Goal: Check status: Check status

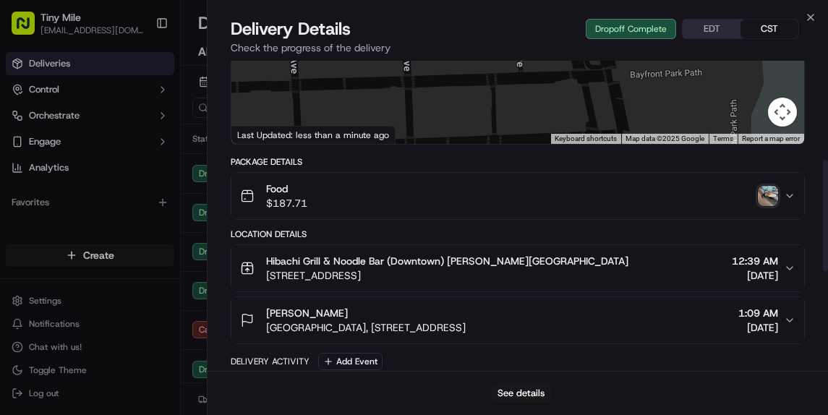
scroll to position [556, 0]
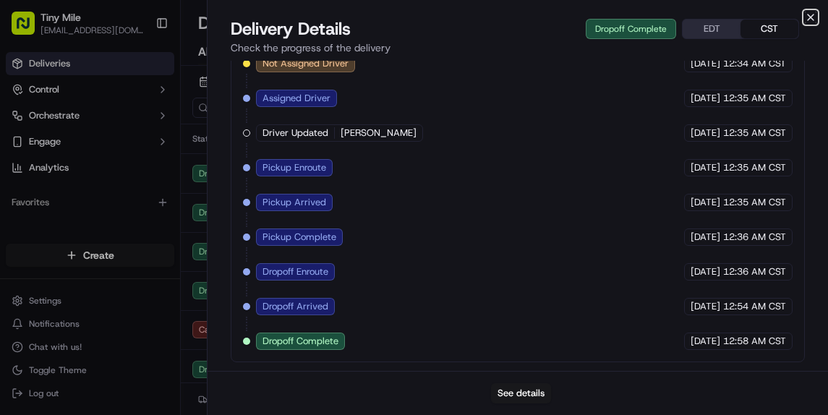
click at [811, 18] on icon "button" at bounding box center [811, 18] width 12 height 12
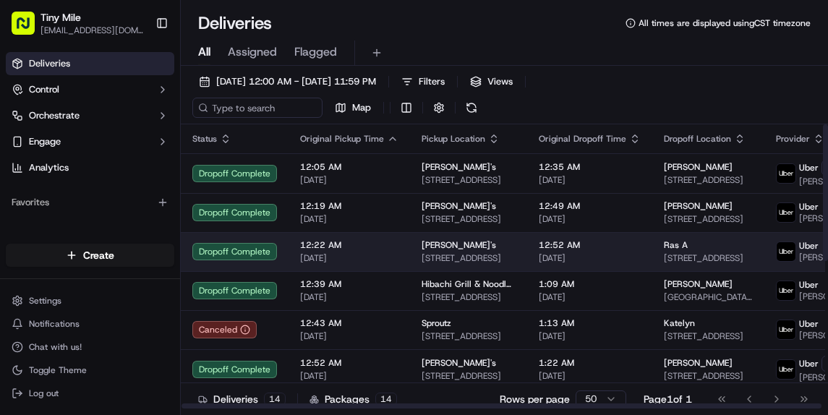
scroll to position [308, 0]
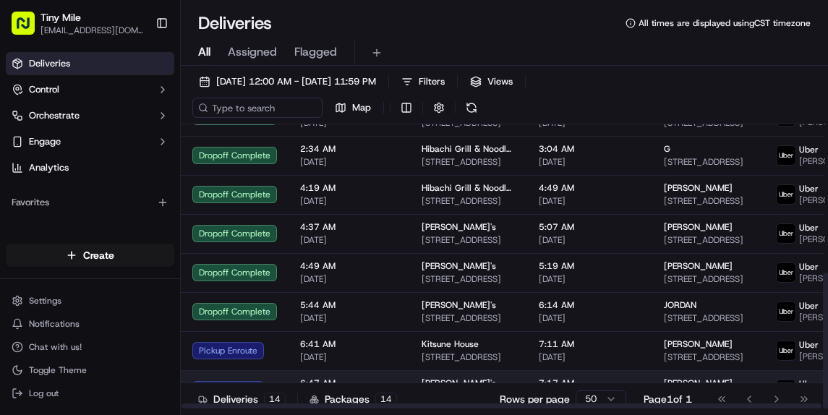
click at [371, 375] on td "6:47 AM [DATE]" at bounding box center [350, 389] width 122 height 39
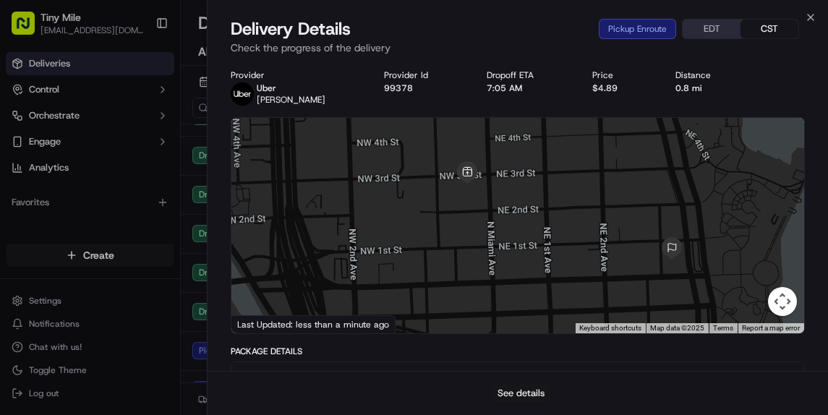
click at [542, 400] on button "See details" at bounding box center [521, 393] width 60 height 20
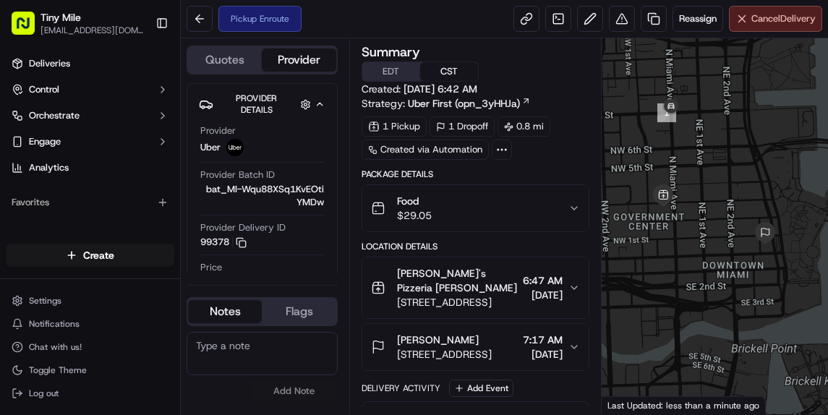
click at [767, 21] on span "Cancel Delivery" at bounding box center [784, 18] width 64 height 13
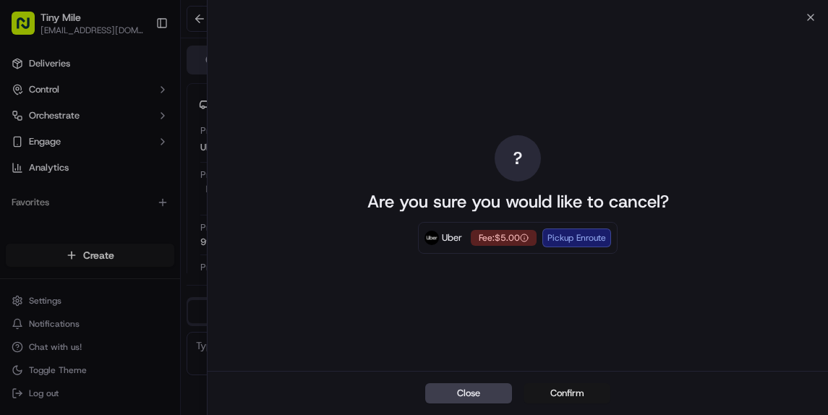
click at [553, 392] on button "Confirm" at bounding box center [567, 393] width 87 height 20
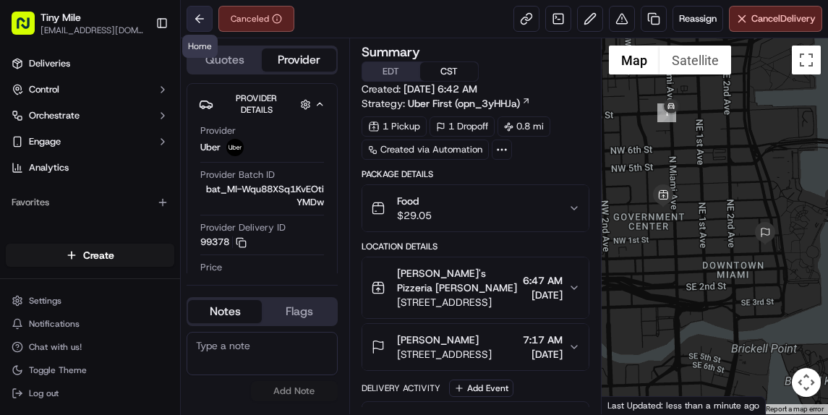
click at [189, 16] on button at bounding box center [200, 19] width 26 height 26
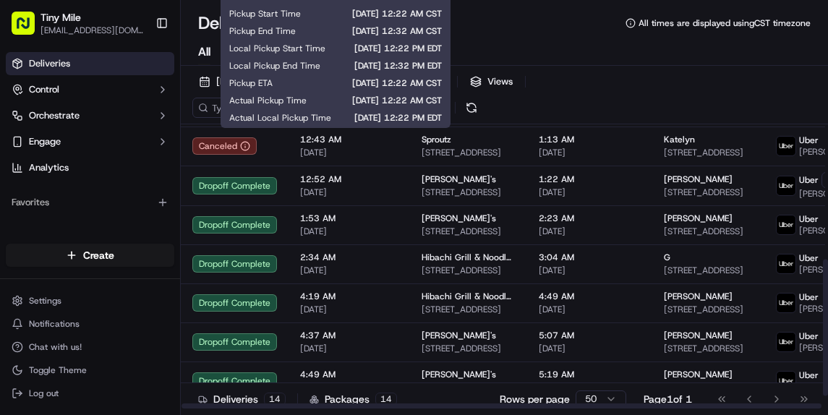
scroll to position [308, 0]
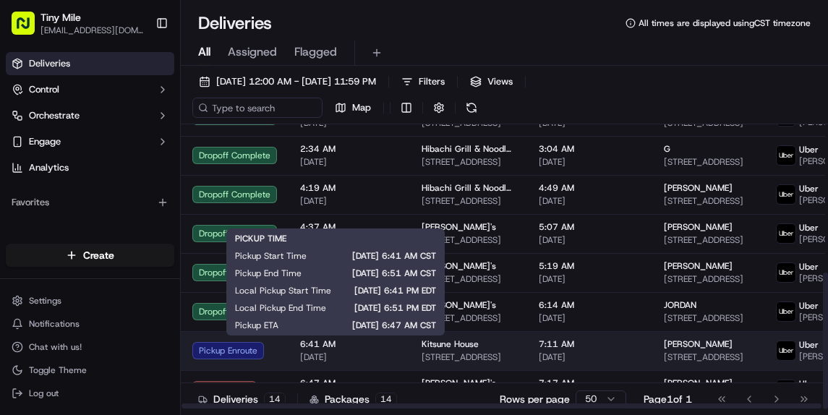
click at [381, 355] on span "[DATE]" at bounding box center [349, 358] width 98 height 12
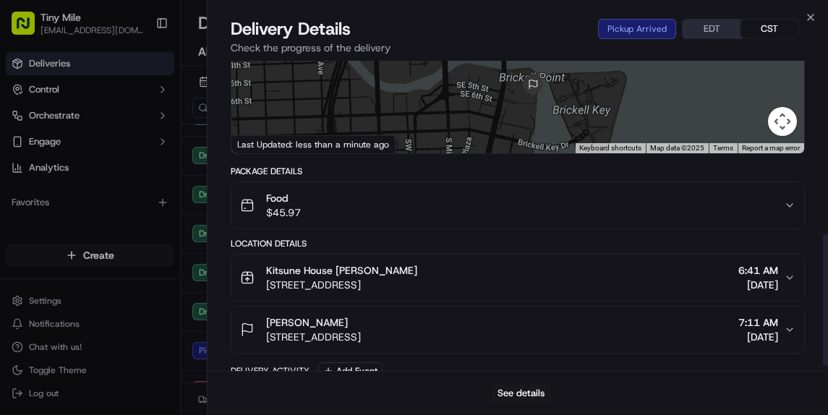
scroll to position [417, 0]
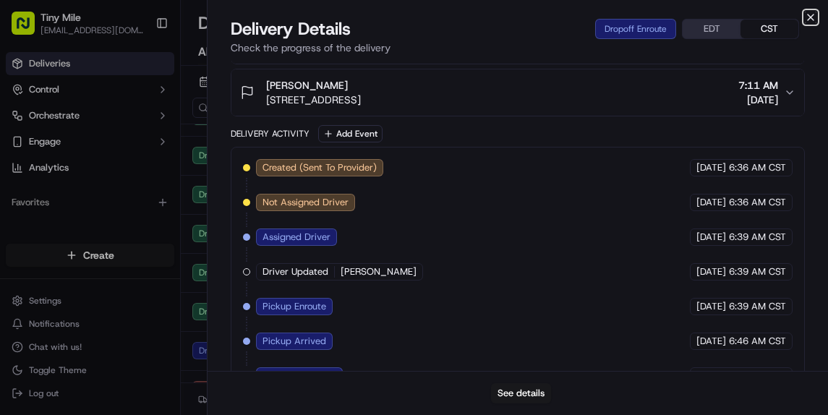
click at [811, 12] on icon "button" at bounding box center [811, 18] width 12 height 12
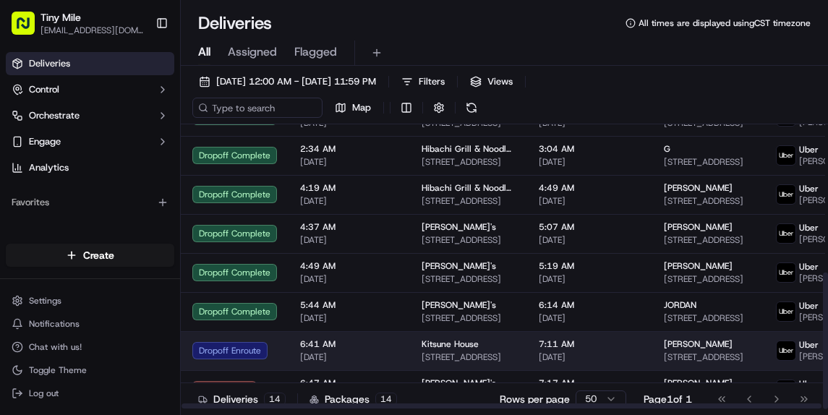
click at [391, 343] on span "6:41 AM" at bounding box center [349, 345] width 98 height 12
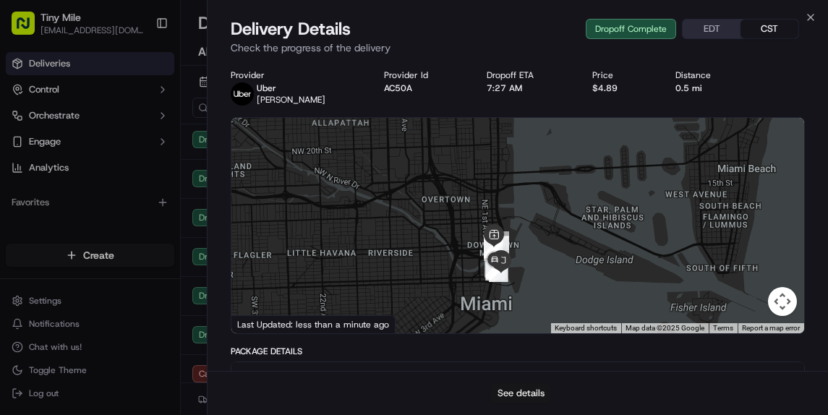
click at [520, 399] on button "See details" at bounding box center [521, 393] width 60 height 20
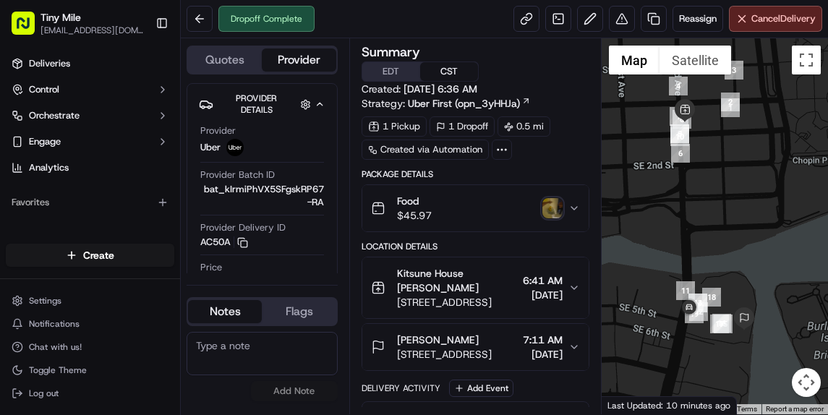
click at [556, 204] on img "button" at bounding box center [553, 208] width 20 height 20
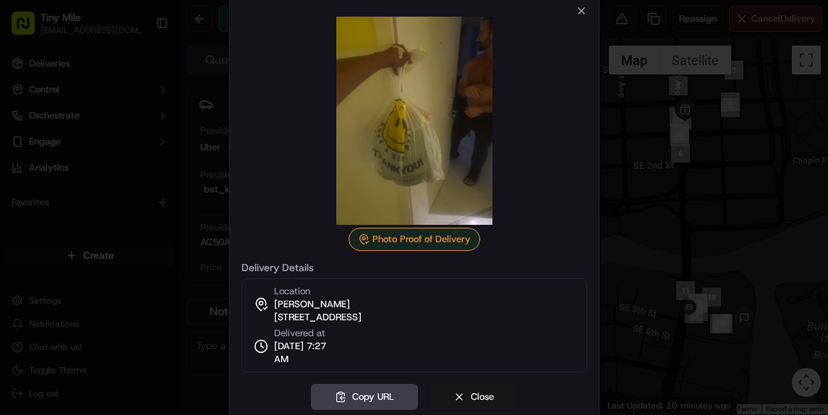
click at [502, 395] on button "Close" at bounding box center [474, 397] width 88 height 26
